Goal: Task Accomplishment & Management: Use online tool/utility

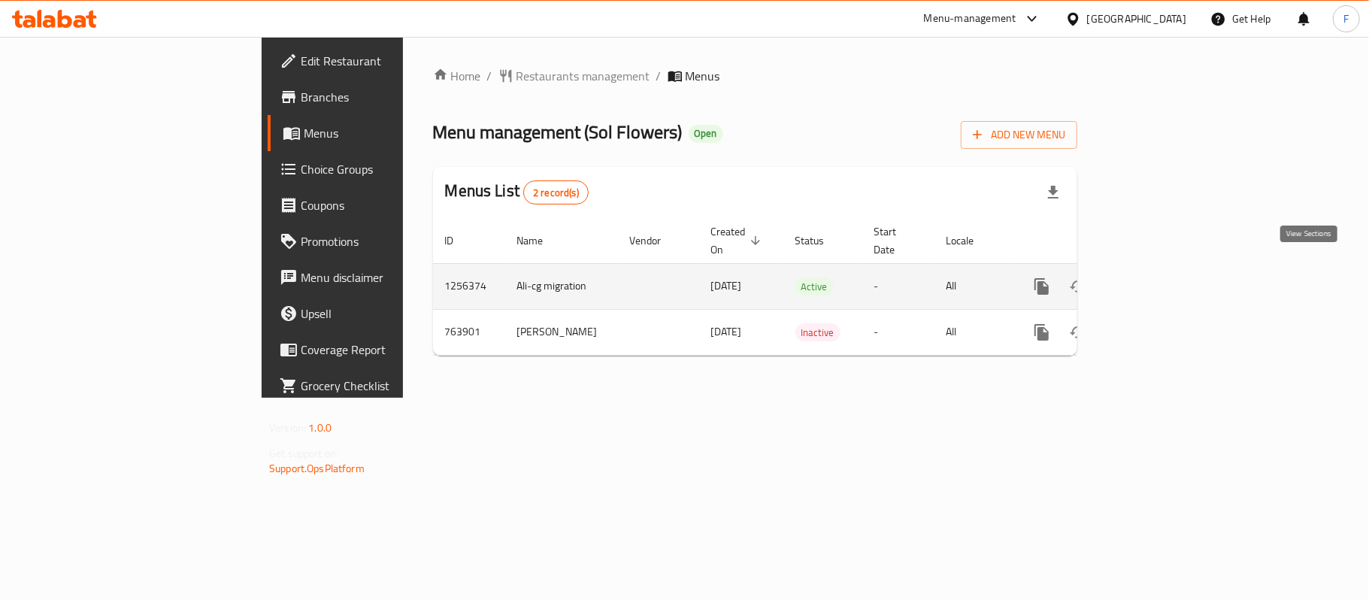
click at [1168, 268] on link "enhanced table" at bounding box center [1150, 286] width 36 height 36
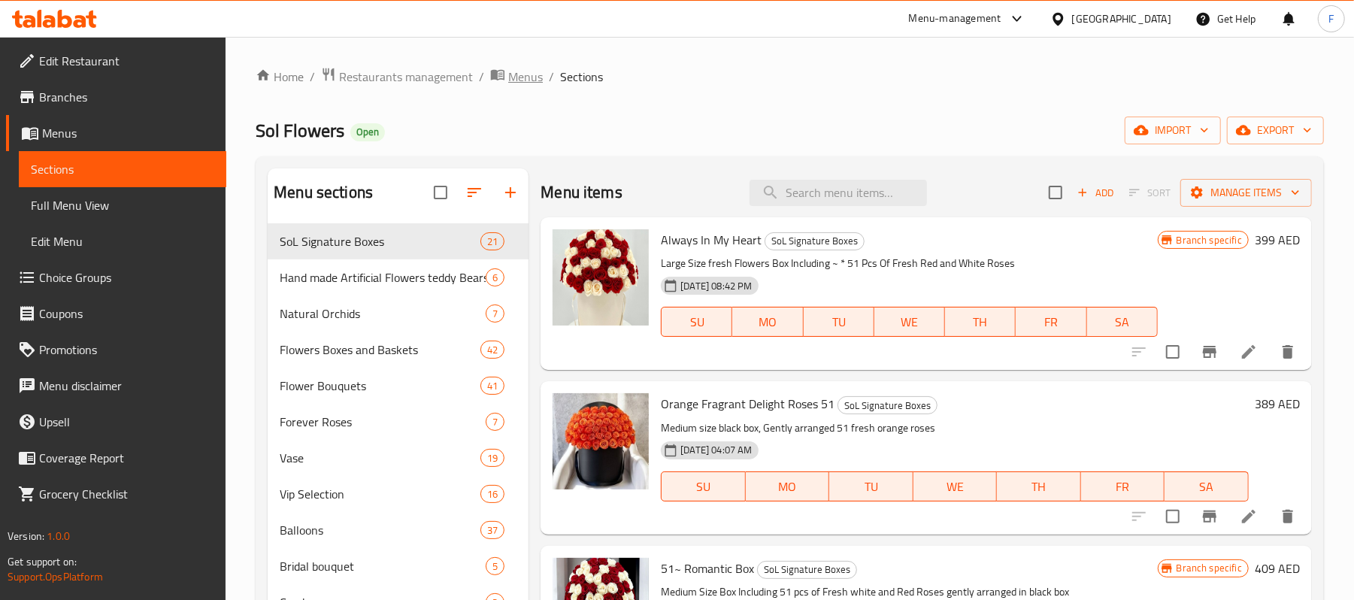
click at [521, 74] on span "Menus" at bounding box center [525, 77] width 35 height 18
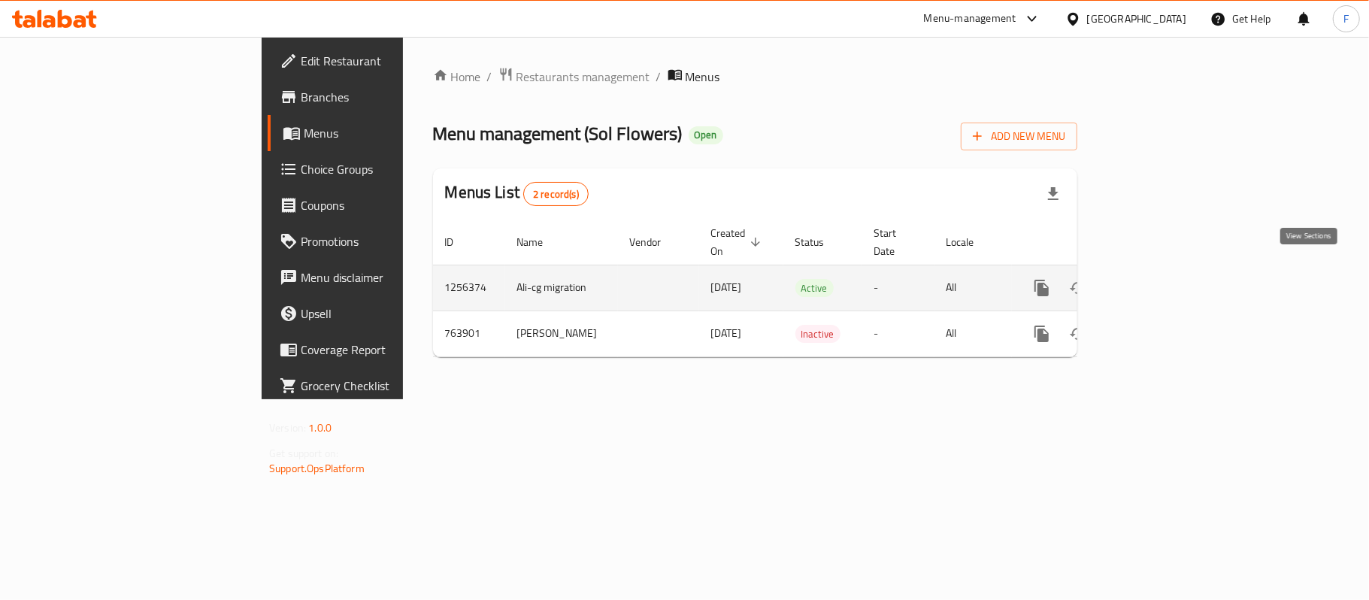
click at [1159, 279] on icon "enhanced table" at bounding box center [1150, 288] width 18 height 18
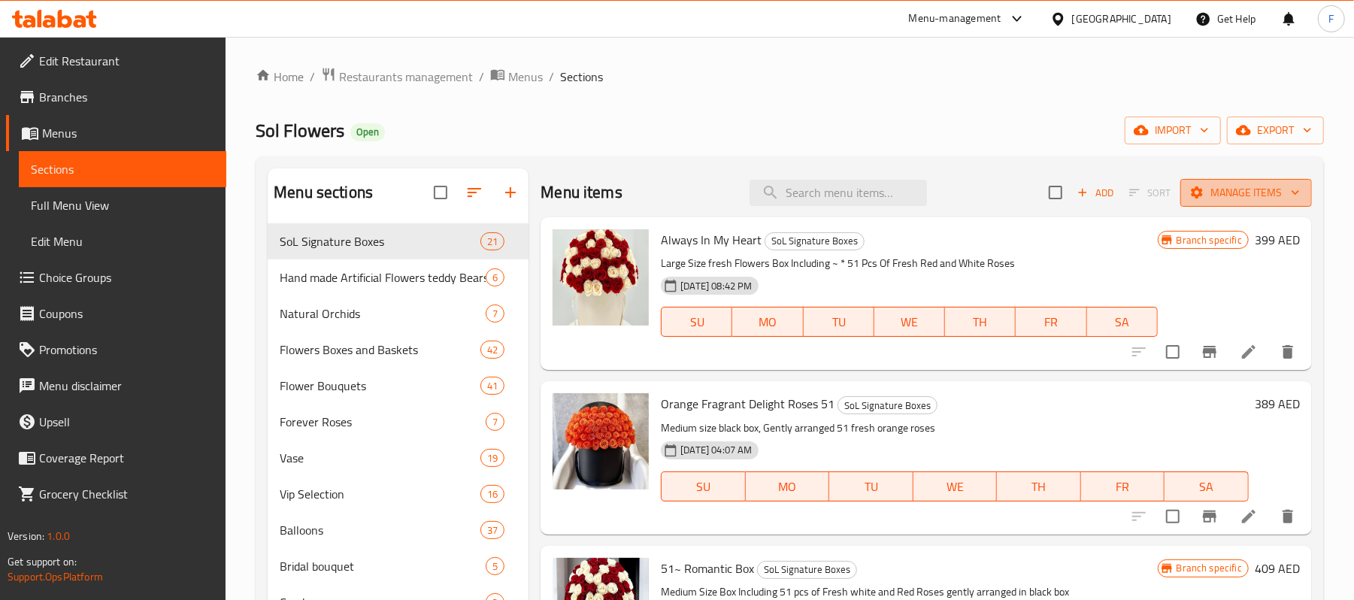
click at [1231, 188] on span "Manage items" at bounding box center [1245, 192] width 107 height 19
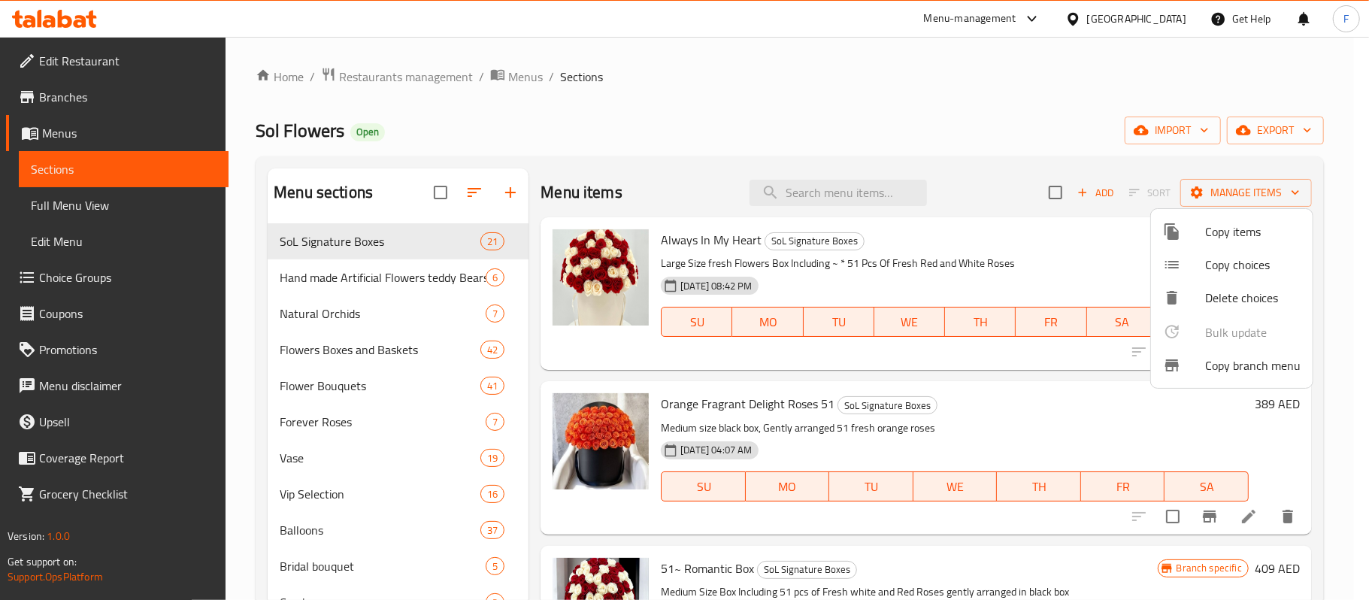
click at [1228, 358] on span "Copy branch menu" at bounding box center [1252, 365] width 95 height 18
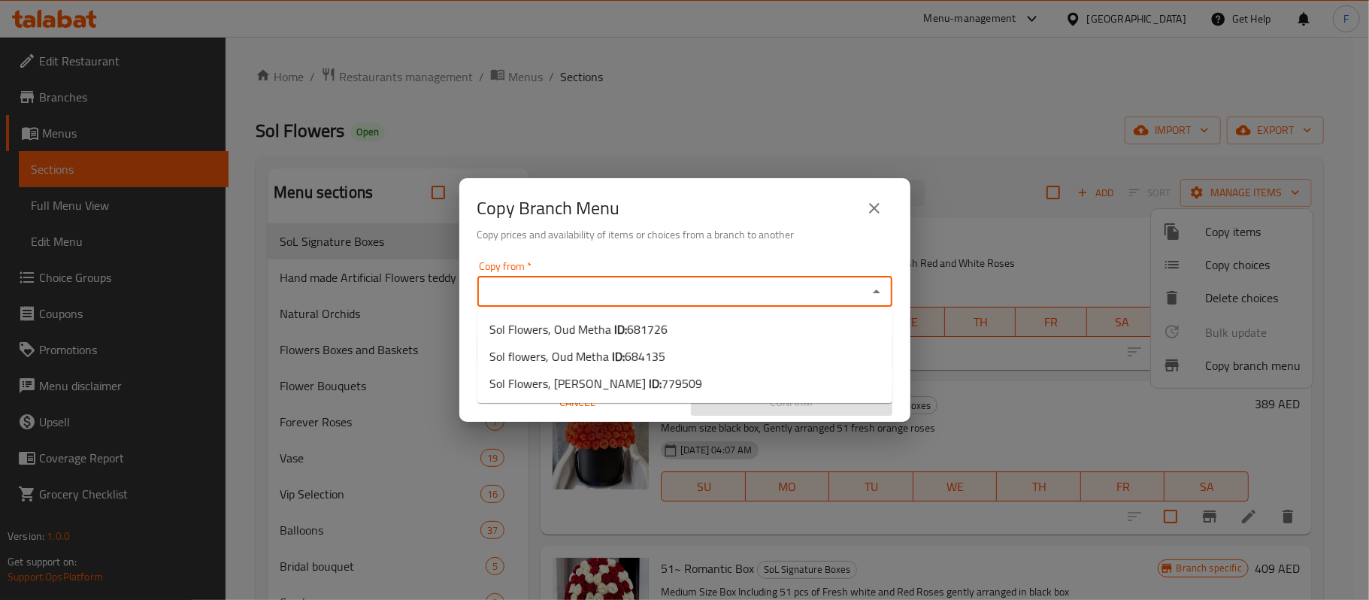
click at [569, 298] on input "Copy from   *" at bounding box center [672, 291] width 381 height 21
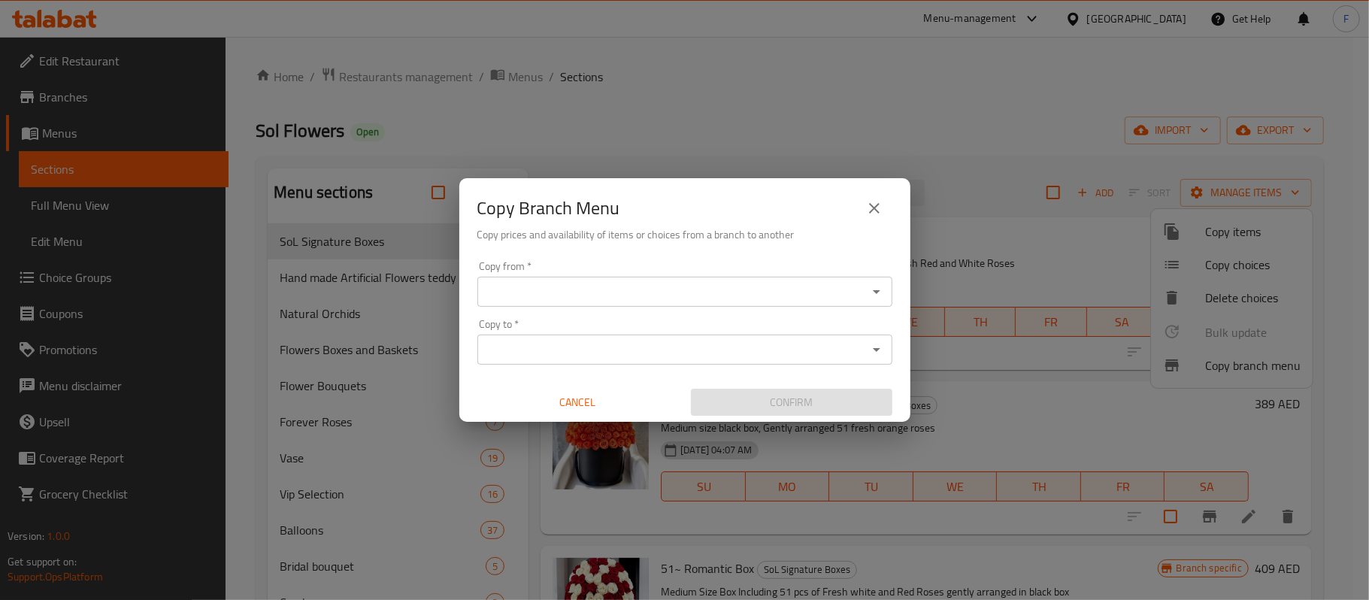
click at [575, 278] on div "Copy from *" at bounding box center [684, 292] width 415 height 30
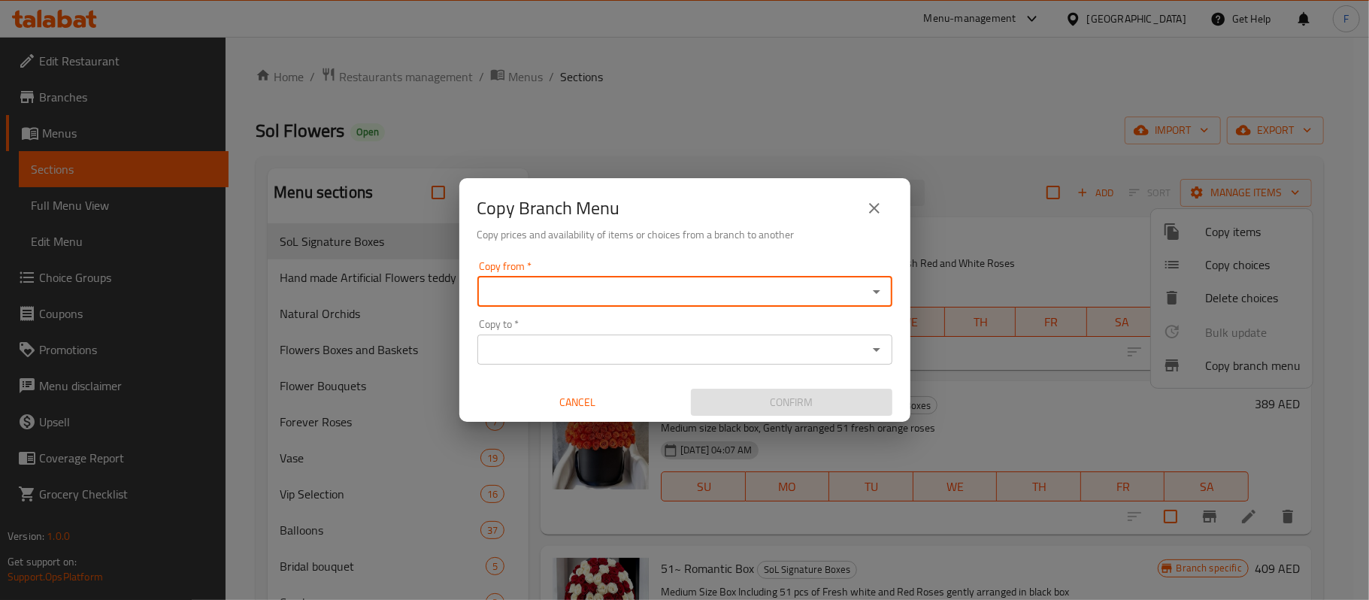
paste input "684135"
type input "684135"
click at [595, 287] on input "684135" at bounding box center [672, 291] width 381 height 21
click at [882, 286] on icon "Close" at bounding box center [876, 292] width 18 height 18
drag, startPoint x: 834, startPoint y: 296, endPoint x: 0, endPoint y: 367, distance: 836.6
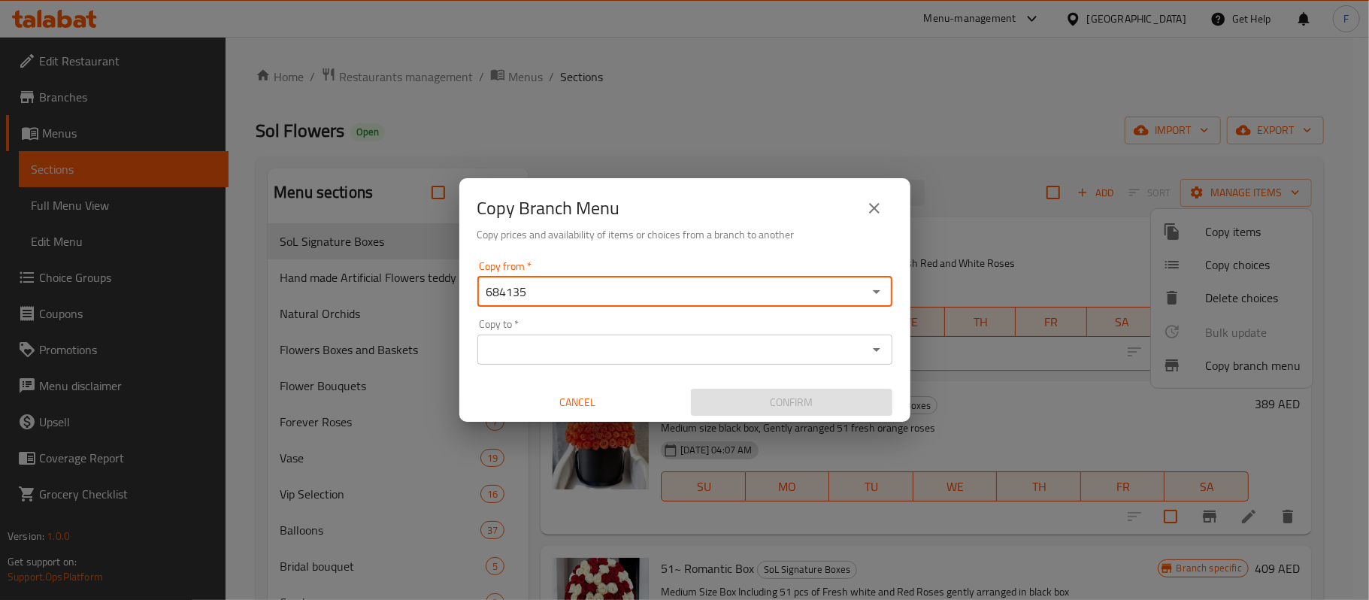
click at [0, 367] on div "Copy Branch Menu Copy prices and availability of items or choices from a branch…" at bounding box center [684, 300] width 1369 height 600
click at [678, 298] on input "Copy from   *" at bounding box center [672, 291] width 381 height 21
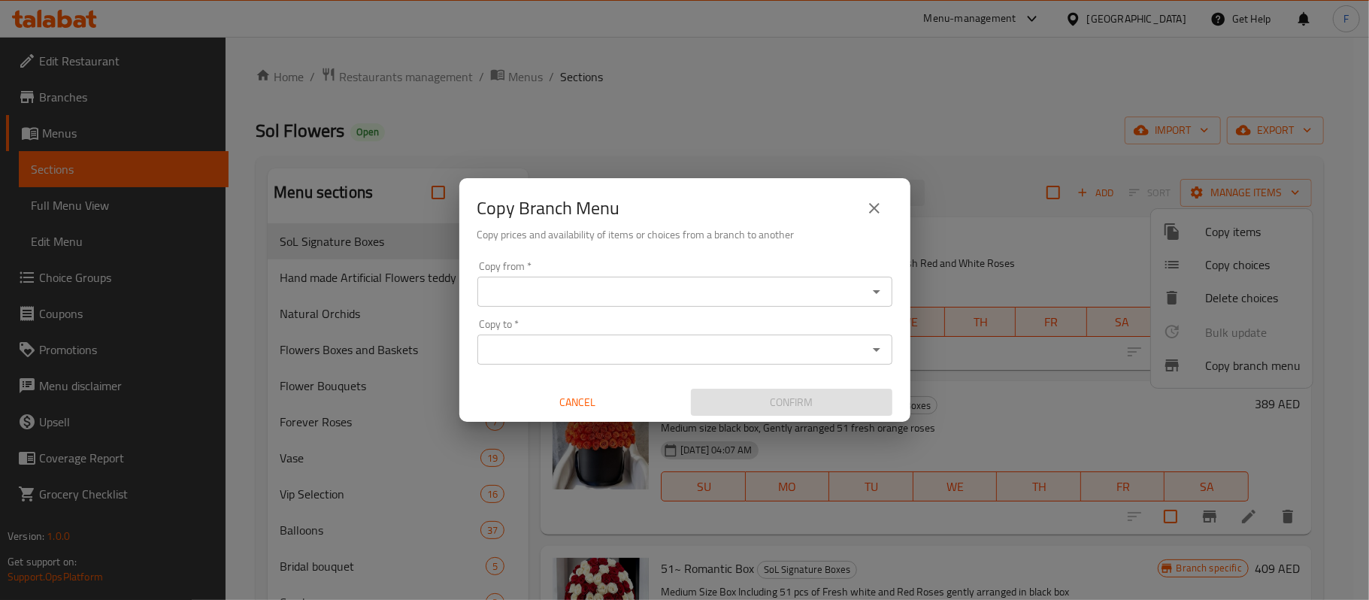
click at [667, 298] on input "Copy from   *" at bounding box center [672, 291] width 381 height 21
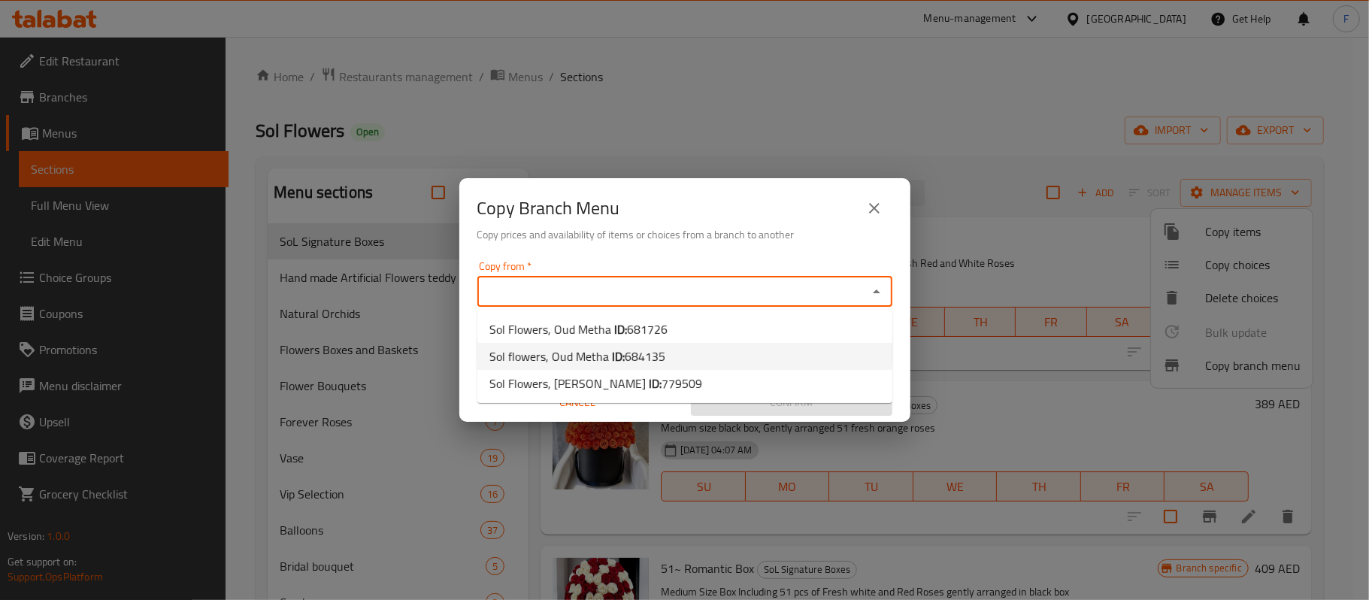
click at [644, 355] on span "684135" at bounding box center [645, 356] width 41 height 23
type input "Sol flowers, Oud Metha"
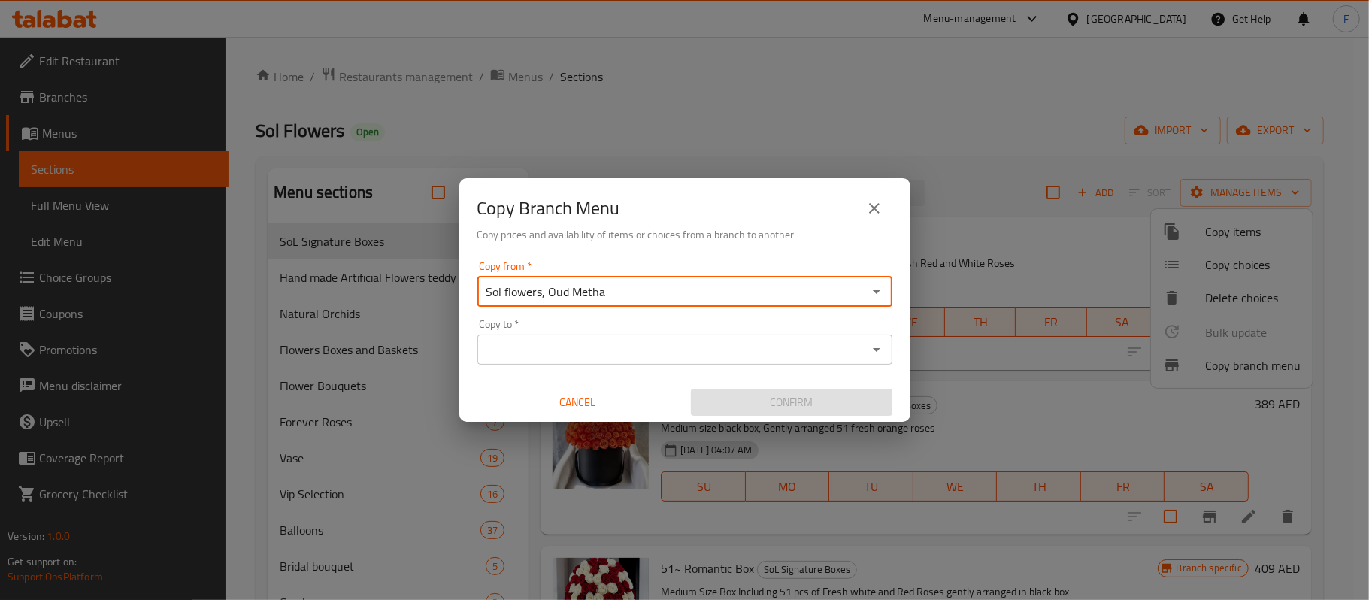
click at [621, 347] on input "Copy to   *" at bounding box center [672, 349] width 381 height 21
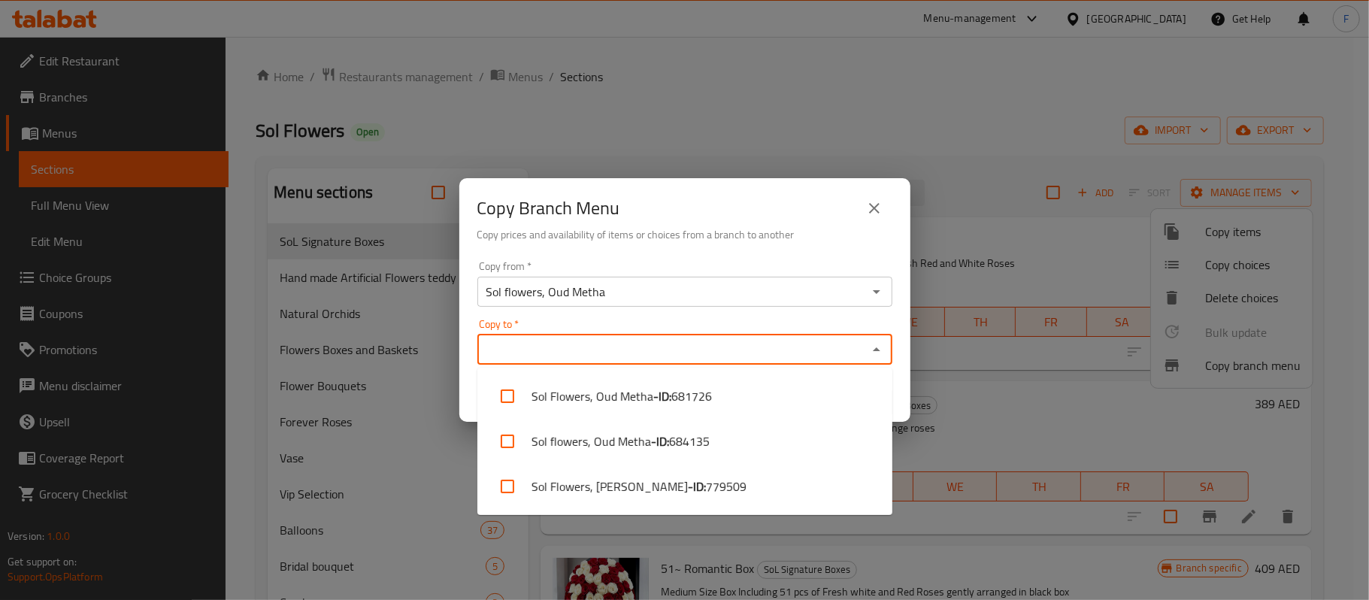
click at [538, 341] on input "Copy to   *" at bounding box center [672, 349] width 381 height 21
click at [623, 477] on li "Sol Flowers, [PERSON_NAME] - ID: 779509" at bounding box center [684, 486] width 415 height 45
checkbox input "true"
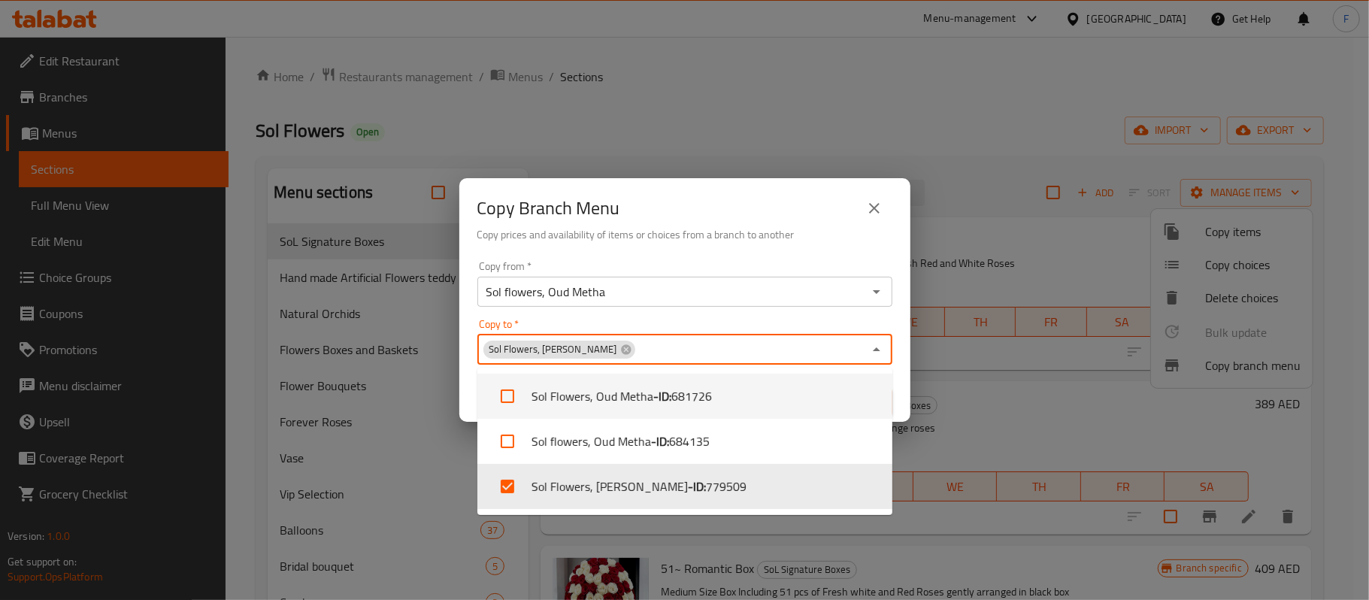
click at [743, 256] on div "Copy from   * Sol flowers, Oud Metha Copy from * Copy to   * Sol Flowers, Al Na…" at bounding box center [684, 339] width 451 height 168
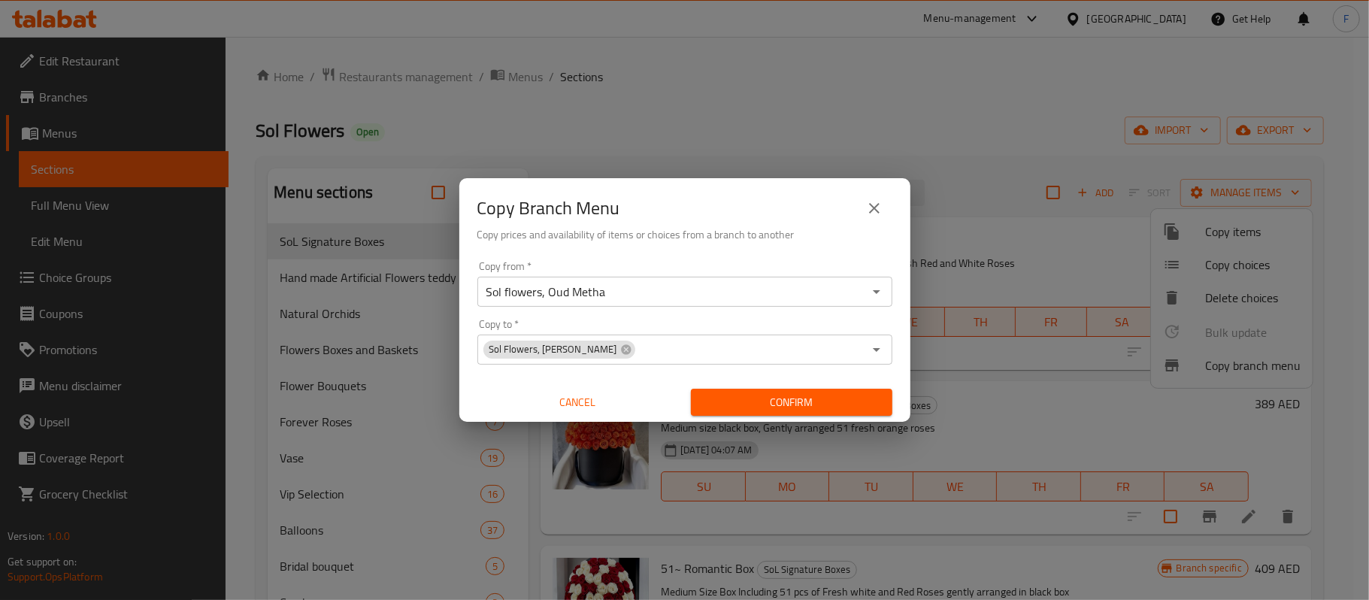
click at [758, 395] on span "Confirm" at bounding box center [791, 402] width 177 height 19
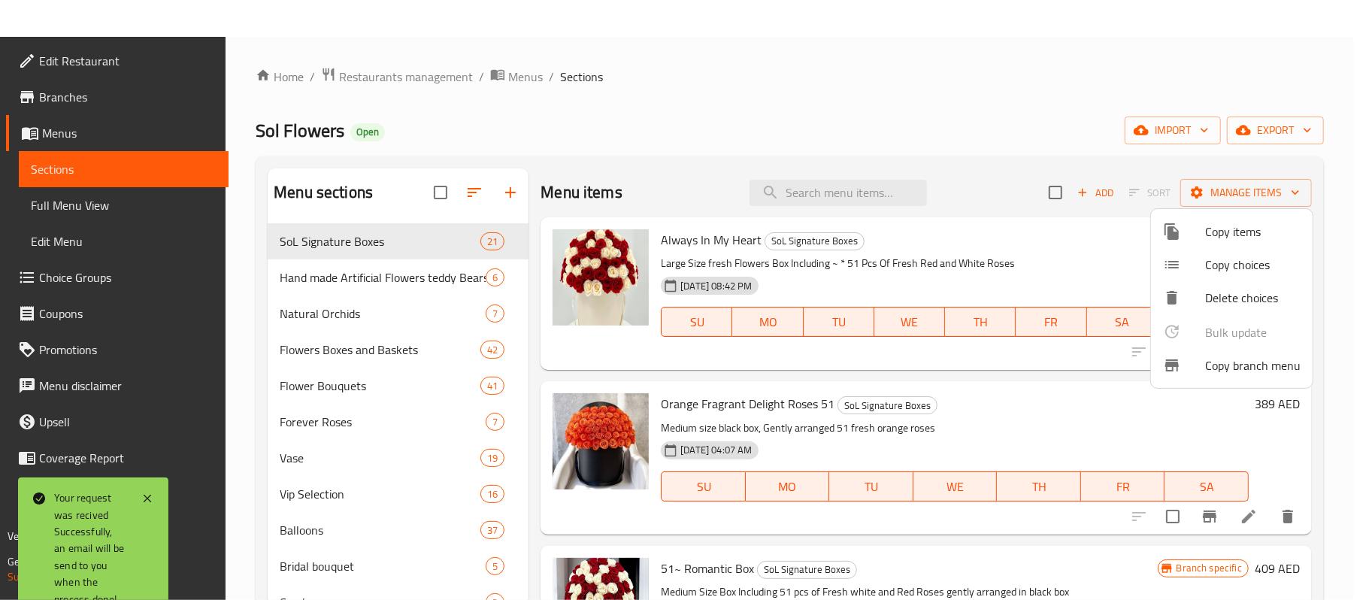
scroll to position [213, 0]
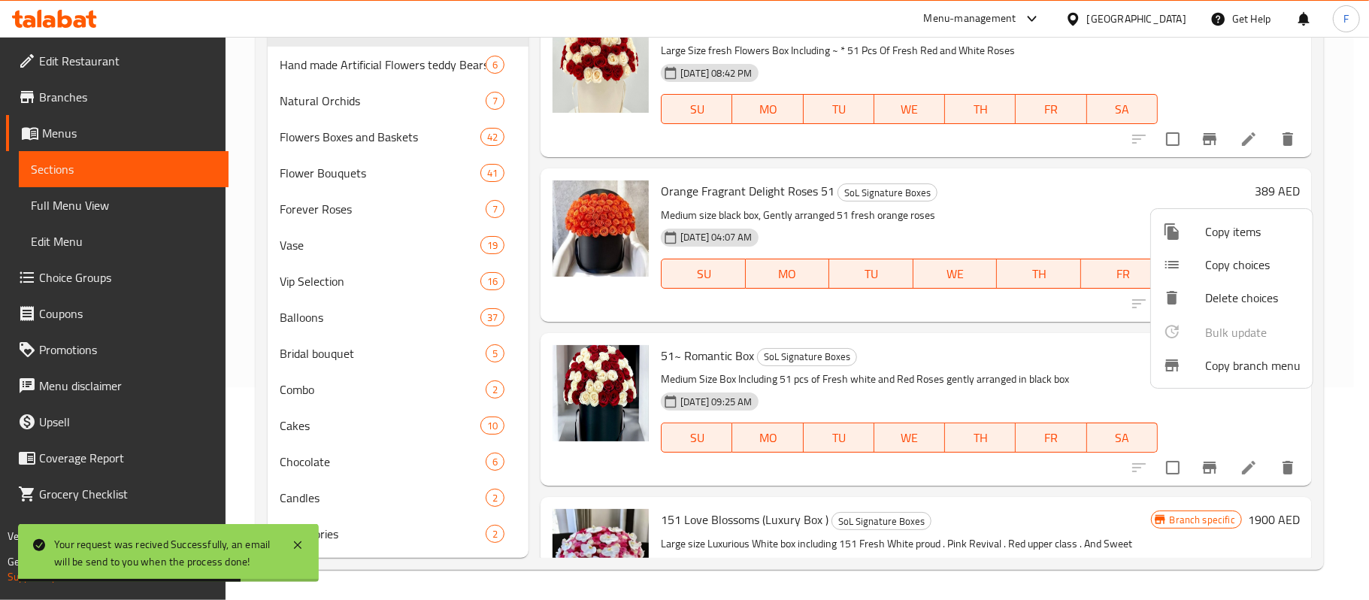
click at [559, 63] on div at bounding box center [684, 300] width 1369 height 600
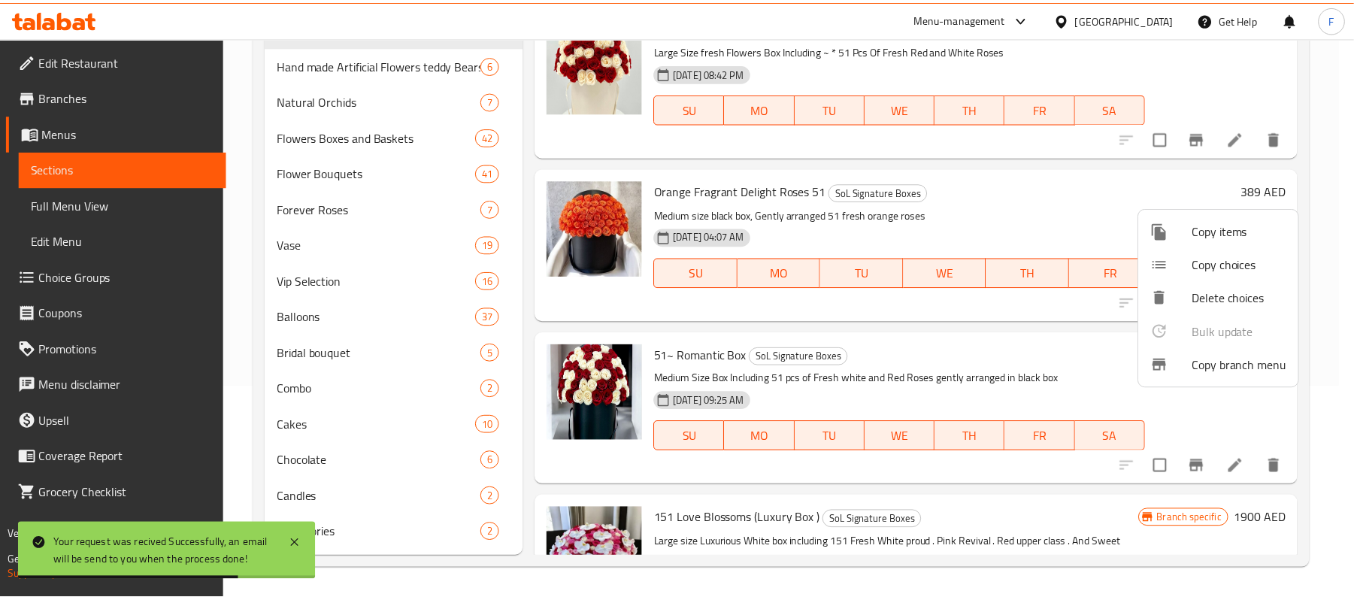
scroll to position [0, 0]
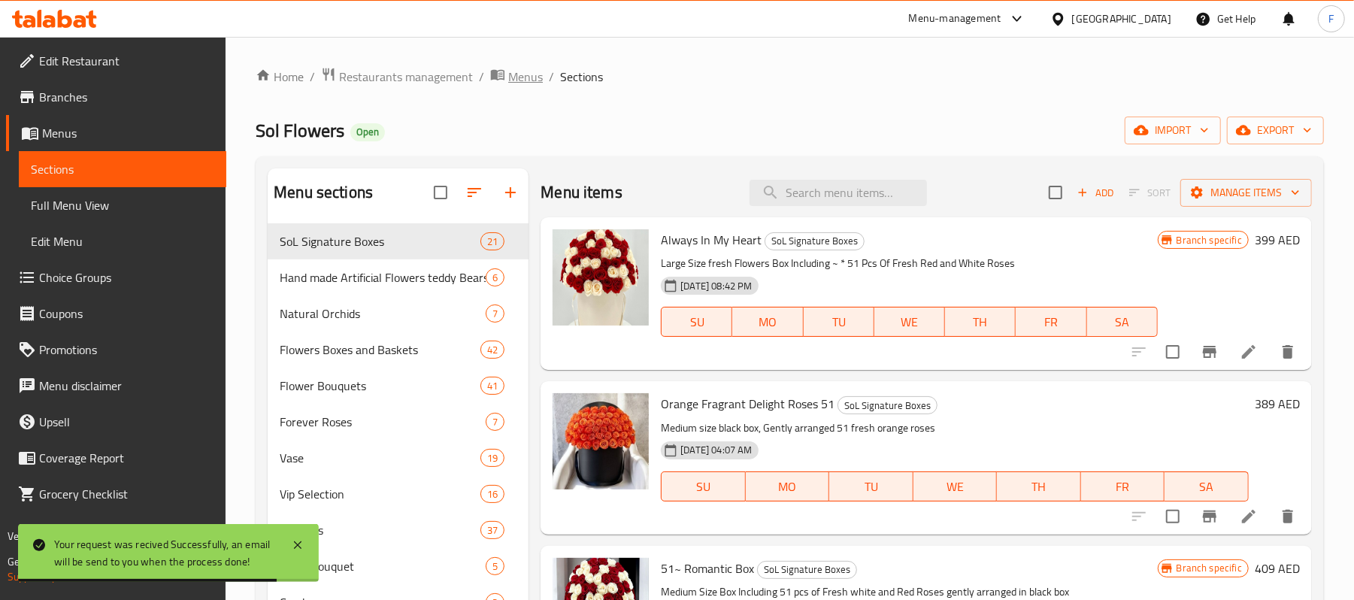
click at [515, 74] on span "Menus" at bounding box center [525, 77] width 35 height 18
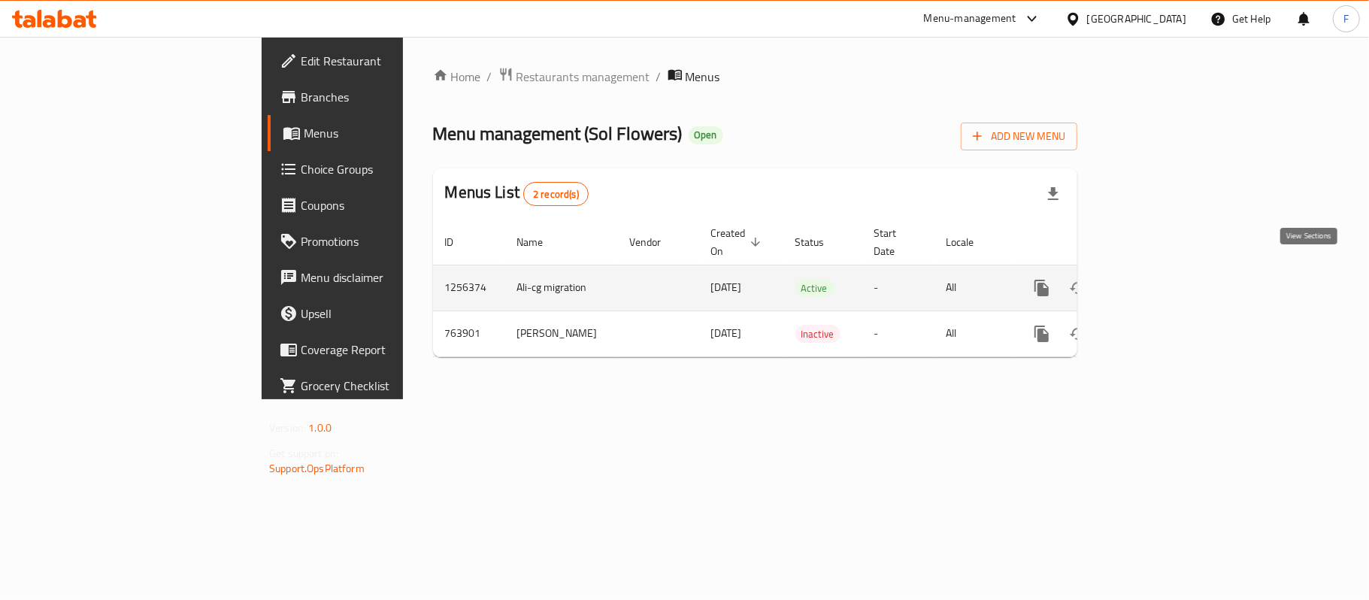
click at [1159, 279] on icon "enhanced table" at bounding box center [1150, 288] width 18 height 18
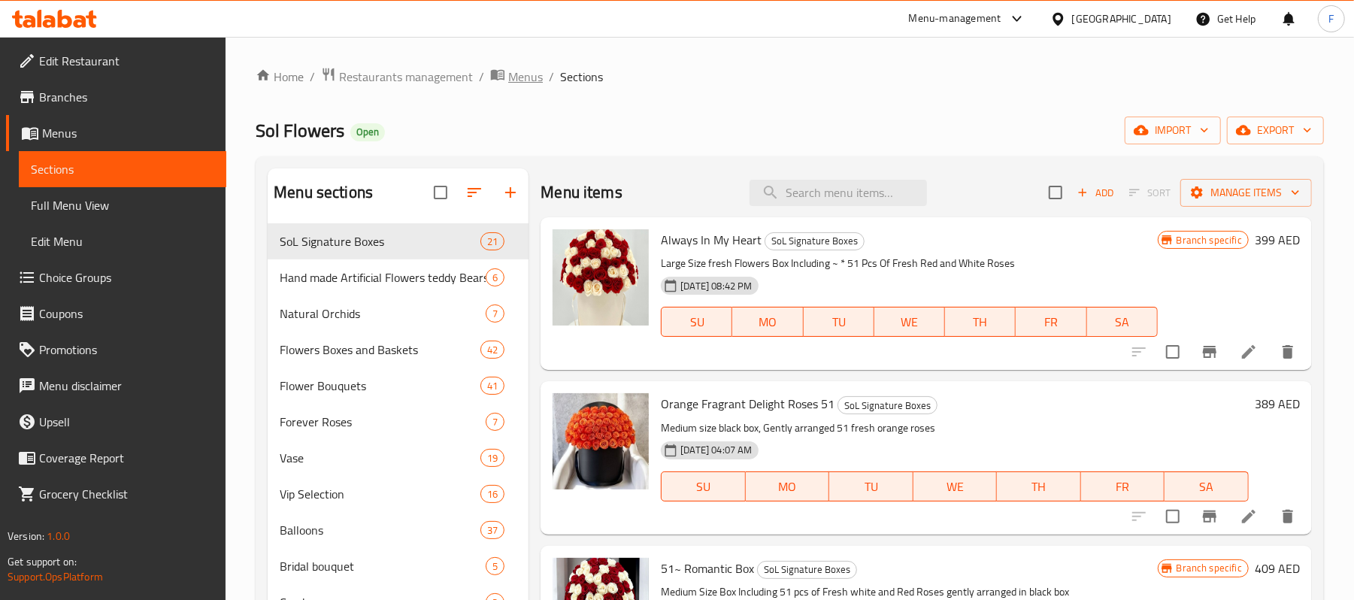
click at [508, 73] on span "Menus" at bounding box center [525, 77] width 35 height 18
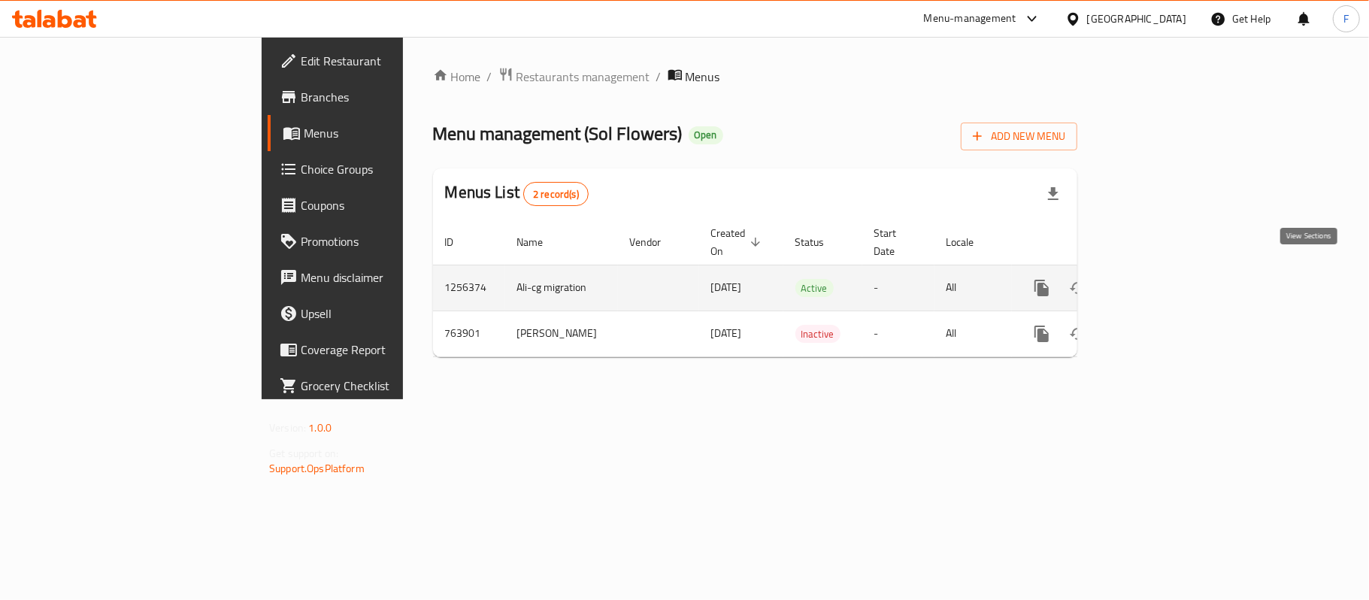
click at [1159, 279] on icon "enhanced table" at bounding box center [1150, 288] width 18 height 18
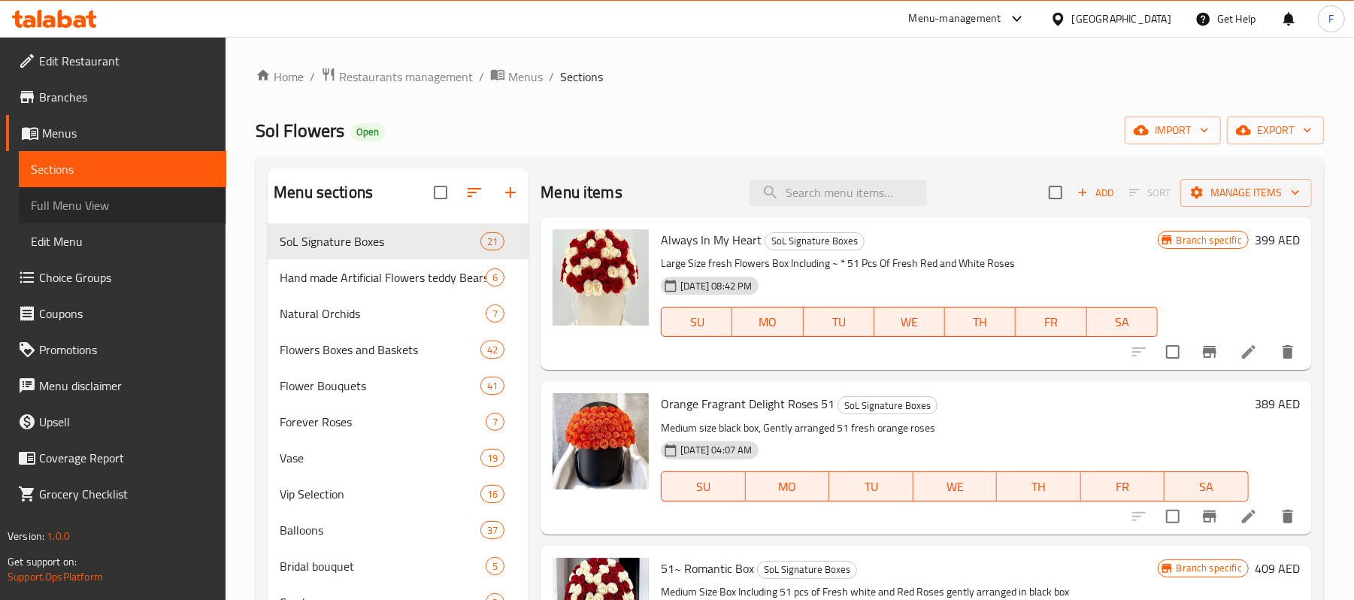
click at [113, 205] on span "Full Menu View" at bounding box center [122, 205] width 183 height 18
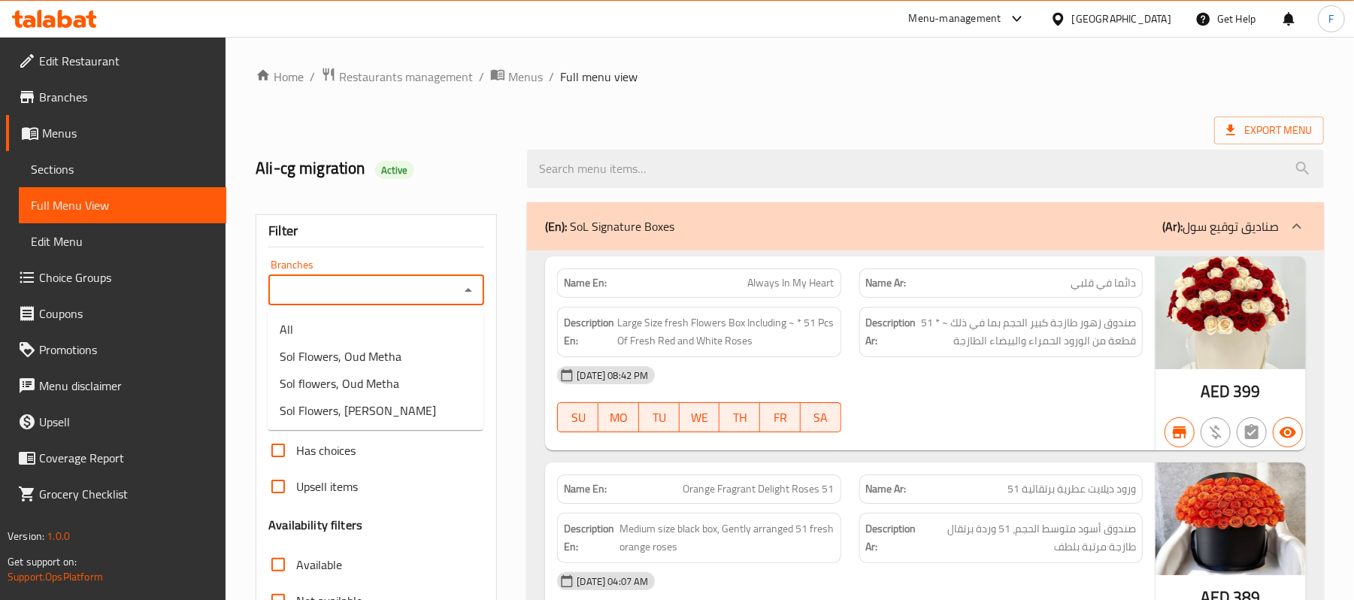
click at [334, 296] on input "Branches" at bounding box center [364, 290] width 182 height 21
click at [338, 347] on span "Sol Flowers, Oud Metha" at bounding box center [341, 356] width 122 height 18
type input "Sol Flowers, Oud Metha"
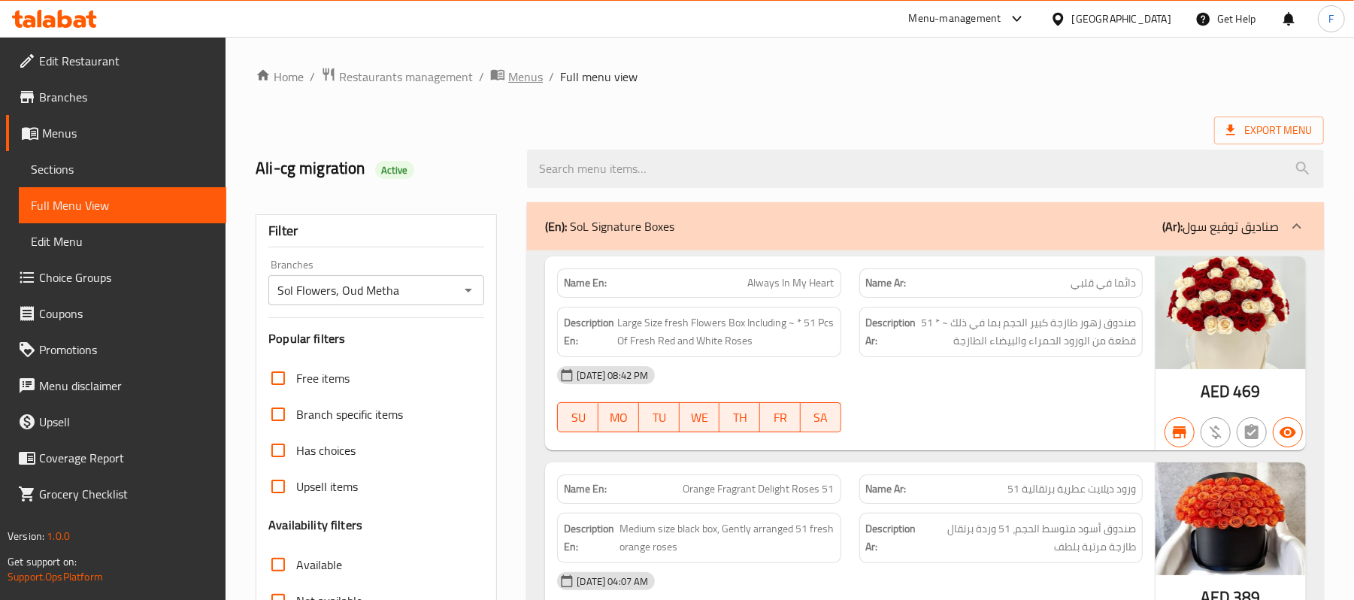
click at [523, 72] on span "Menus" at bounding box center [525, 77] width 35 height 18
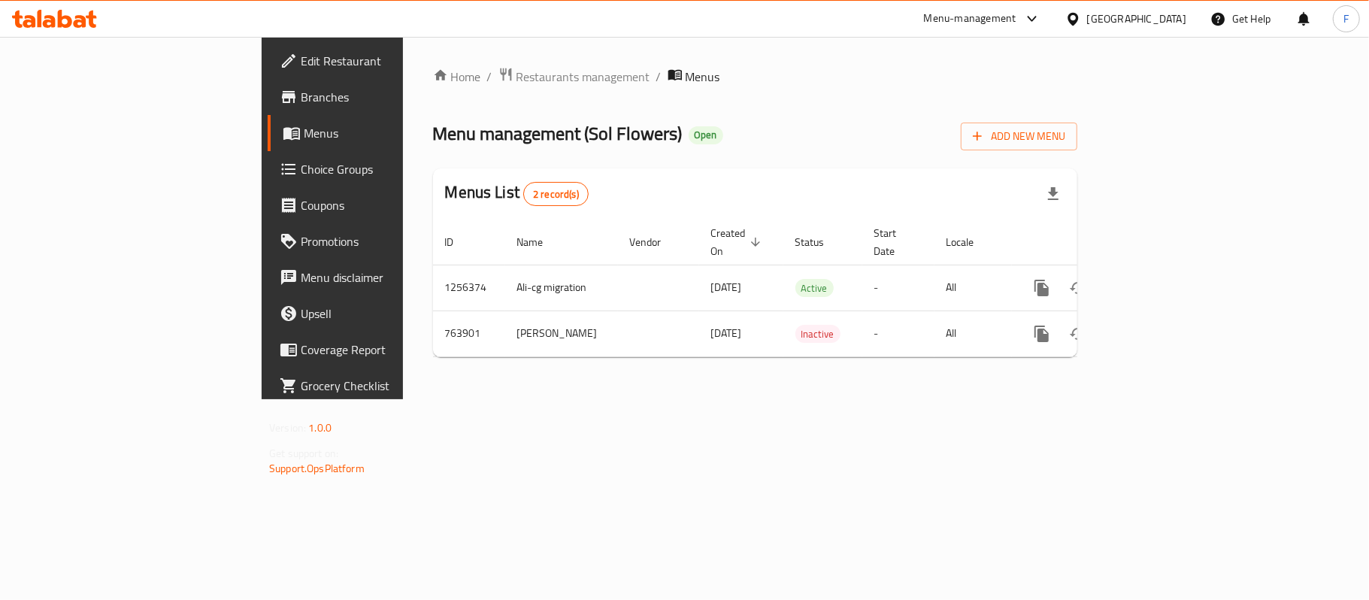
click at [268, 81] on link "Branches" at bounding box center [379, 97] width 222 height 36
